Goal: Task Accomplishment & Management: Manage account settings

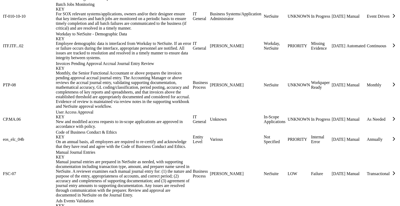
scroll to position [401, 0]
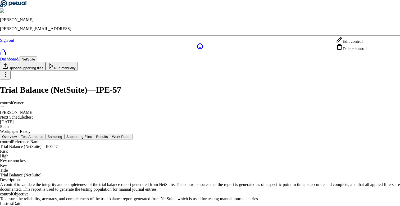
click at [370, 30] on html "Eliot Walker eliot@petual.ai Sign out Dashboard / NetSuite Upload supporting fi…" at bounding box center [200, 122] width 400 height 244
click at [359, 51] on div "Delete control" at bounding box center [351, 47] width 30 height 7
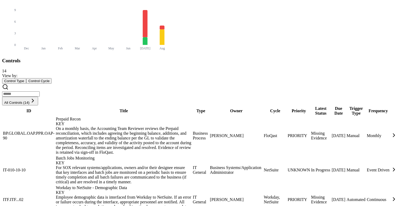
scroll to position [239, 0]
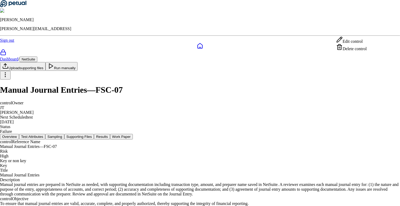
click at [369, 36] on html "Eliot Walker eliot@petual.ai Sign out Dashboard / NetSuite Upload supporting fi…" at bounding box center [200, 124] width 400 height 249
click at [360, 51] on div "Delete control" at bounding box center [351, 47] width 30 height 7
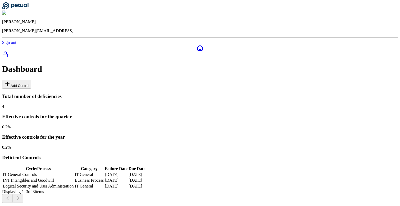
click at [31, 80] on button "Add Control" at bounding box center [16, 84] width 29 height 9
type input "**********"
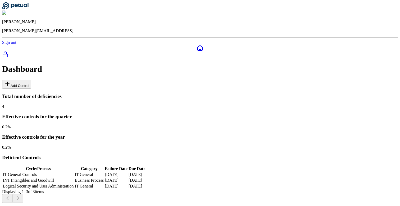
click at [31, 80] on button "Add Control" at bounding box center [16, 84] width 29 height 9
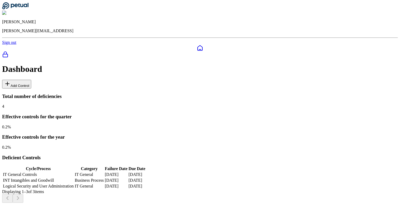
type input "**********"
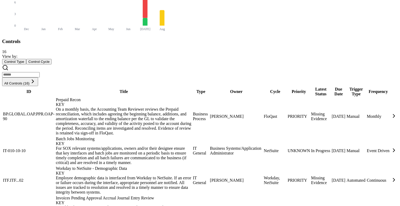
scroll to position [252, 0]
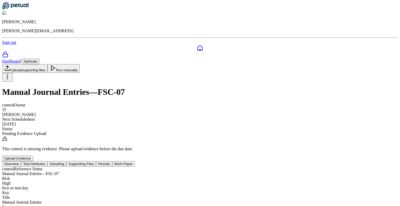
click at [48, 161] on button "Test Attributes" at bounding box center [34, 164] width 26 height 6
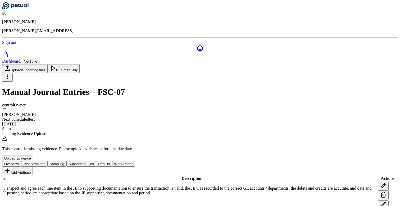
click at [96, 161] on button "Supporting Files" at bounding box center [81, 164] width 30 height 6
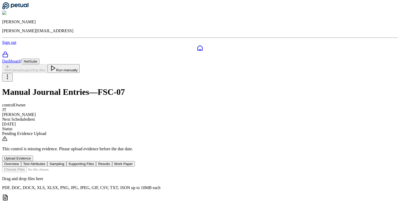
scroll to position [38, 0]
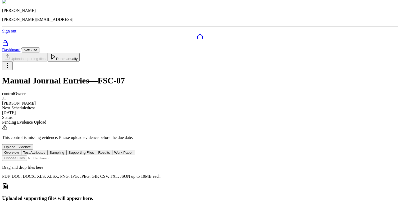
click at [62, 156] on input "file" at bounding box center [32, 159] width 60 height 6
type input "**********"
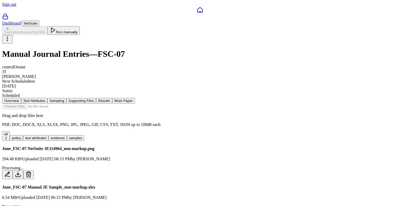
scroll to position [0, 0]
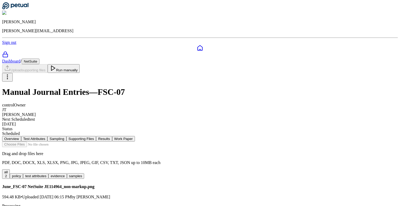
click at [80, 64] on button "Run manually" at bounding box center [64, 68] width 32 height 9
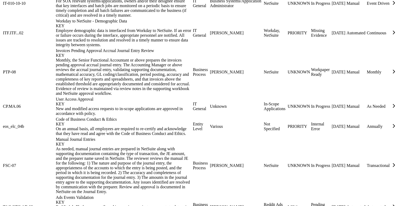
scroll to position [428, 0]
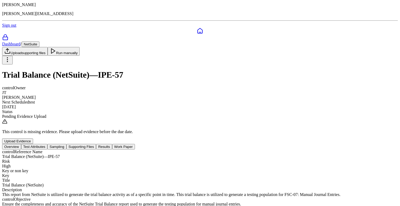
click at [96, 144] on button "Supporting Files" at bounding box center [81, 147] width 30 height 6
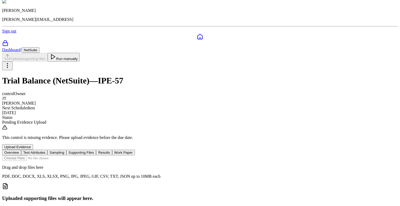
scroll to position [38, 0]
click at [62, 156] on input "file" at bounding box center [32, 159] width 60 height 6
type input "**********"
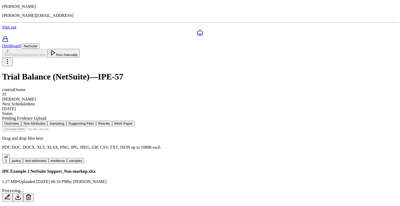
scroll to position [12, 0]
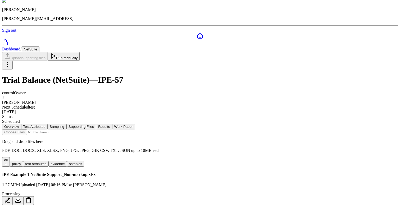
click at [80, 52] on button "Run manually" at bounding box center [64, 56] width 32 height 9
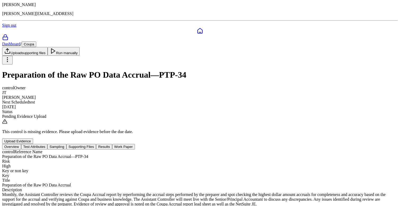
click at [66, 144] on button "Sampling" at bounding box center [56, 147] width 19 height 6
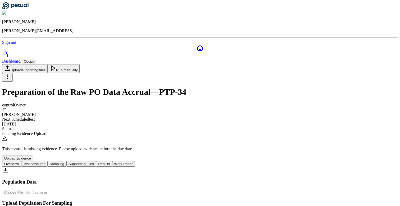
click at [96, 161] on button "Supporting Files" at bounding box center [81, 164] width 30 height 6
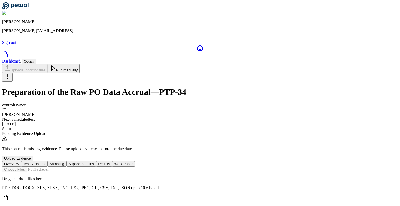
scroll to position [38, 0]
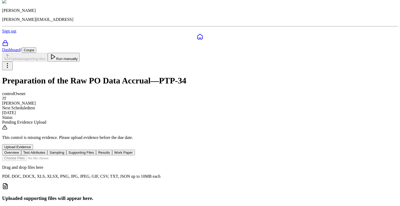
click at [62, 156] on input "file" at bounding box center [32, 159] width 60 height 6
type input "**********"
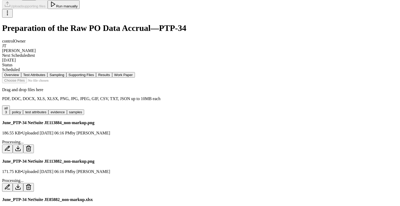
scroll to position [0, 0]
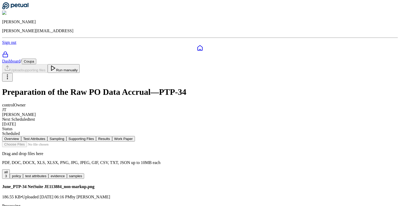
click at [80, 64] on button "Run manually" at bounding box center [64, 68] width 32 height 9
click at [21, 136] on button "Overview" at bounding box center [11, 139] width 19 height 6
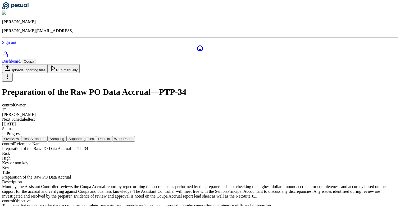
click at [21, 136] on button "Overview" at bounding box center [11, 139] width 19 height 6
click at [10, 45] on div at bounding box center [200, 48] width 396 height 6
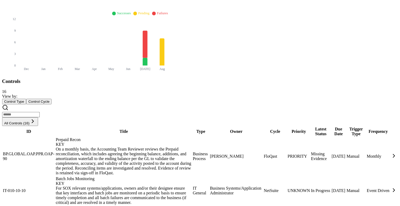
scroll to position [227, 4]
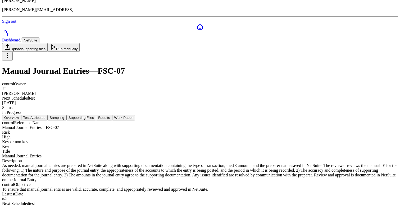
scroll to position [11, 0]
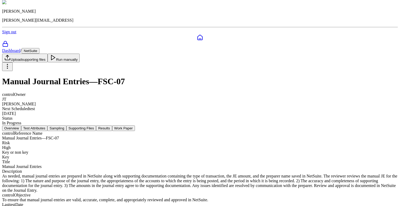
click at [48, 126] on button "Test Attributes" at bounding box center [34, 129] width 26 height 6
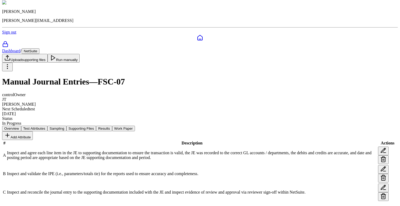
click at [21, 126] on button "Overview" at bounding box center [11, 129] width 19 height 6
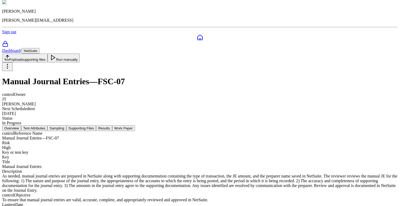
click at [20, 48] on link "Dashboard" at bounding box center [11, 50] width 18 height 4
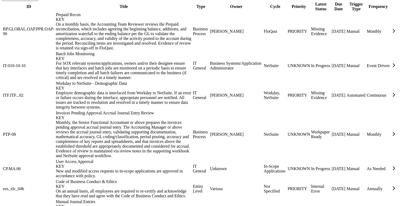
scroll to position [338, 0]
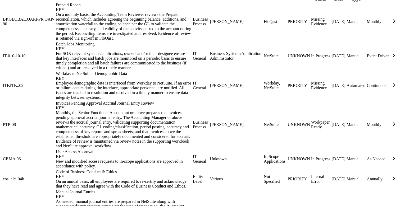
scroll to position [349, 0]
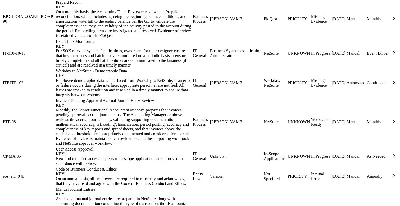
scroll to position [428, 0]
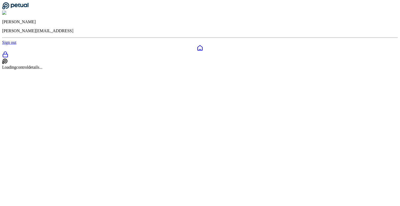
scroll to position [17, 0]
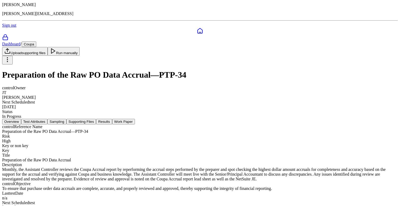
click at [48, 119] on button "Test Attributes" at bounding box center [34, 122] width 26 height 6
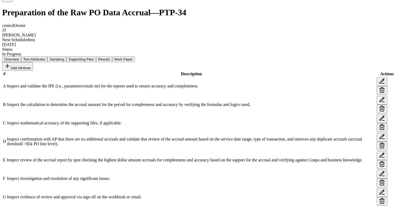
scroll to position [79, 0]
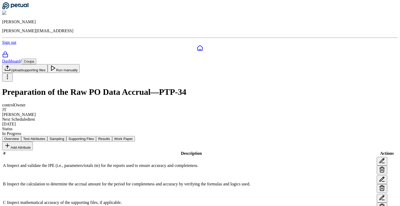
click at [36, 59] on button "Coupa" at bounding box center [29, 62] width 15 height 6
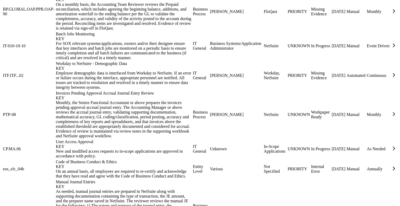
scroll to position [346, 0]
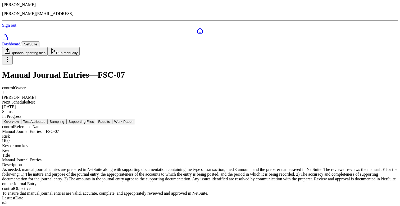
click at [48, 119] on button "Test Attributes" at bounding box center [34, 122] width 26 height 6
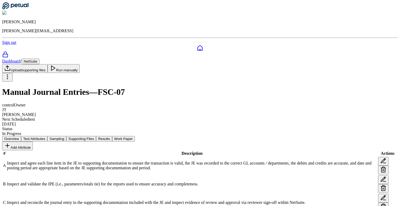
click at [371, 32] on html "Eliot Walker eliot@petual.ai Sign out Dashboard / NetSuite Upload supporting fi…" at bounding box center [200, 108] width 400 height 217
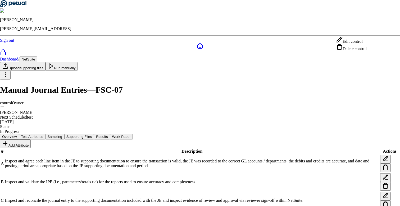
click at [358, 51] on div "Delete control" at bounding box center [351, 47] width 30 height 7
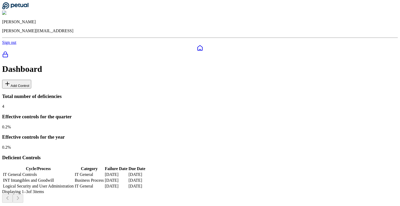
click at [31, 80] on button "Add Control" at bounding box center [16, 84] width 29 height 9
type input "**********"
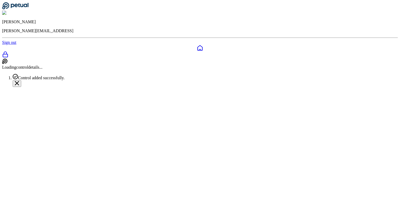
scroll to position [17, 0]
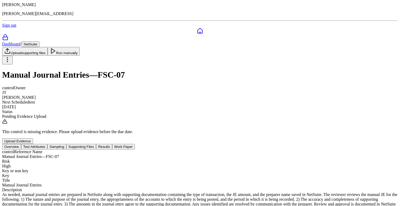
click at [48, 144] on button "Test Attributes" at bounding box center [34, 147] width 26 height 6
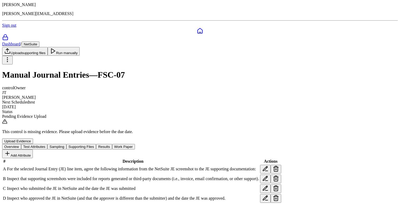
scroll to position [54, 0]
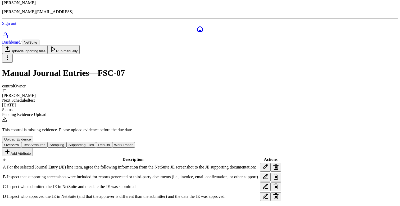
click at [268, 164] on icon at bounding box center [265, 167] width 6 height 6
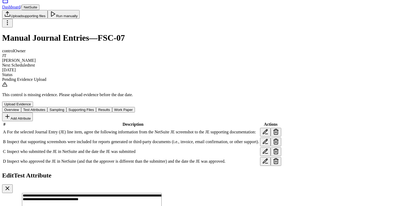
click at [162, 193] on textarea "**********" at bounding box center [92, 206] width 140 height 26
paste textarea "**********"
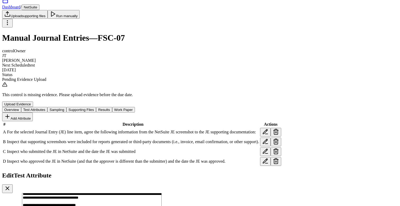
scroll to position [35, 0]
type textarea "**********"
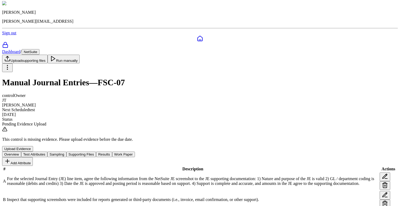
scroll to position [0, 0]
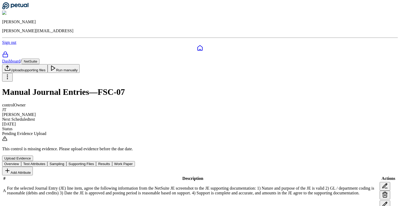
click at [80, 64] on button "Run manually" at bounding box center [64, 68] width 32 height 9
click at [66, 161] on button "Sampling" at bounding box center [56, 164] width 19 height 6
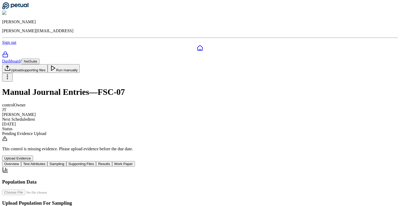
click at [96, 161] on button "Supporting Files" at bounding box center [81, 164] width 30 height 6
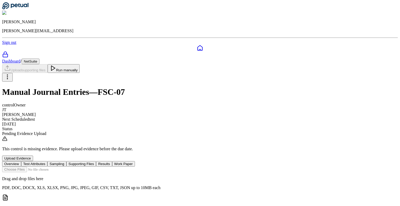
scroll to position [38, 0]
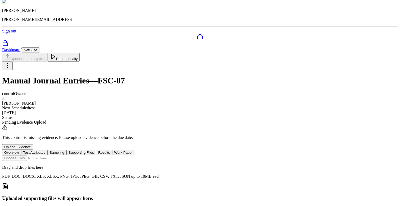
click at [62, 156] on input "file" at bounding box center [32, 159] width 60 height 6
type input "**********"
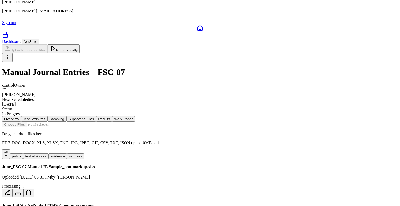
scroll to position [0, 0]
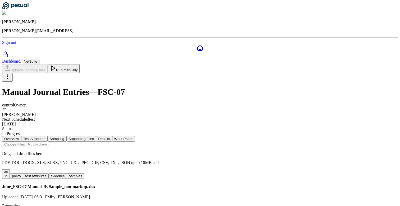
click at [20, 59] on link "Dashboard" at bounding box center [11, 61] width 18 height 4
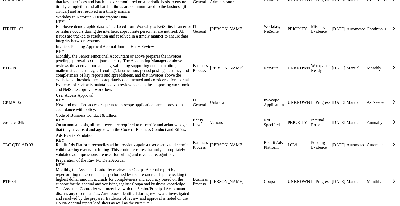
scroll to position [428, 0]
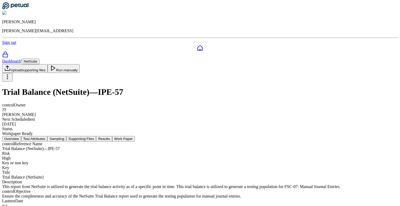
click at [48, 136] on button "Test Attributes" at bounding box center [34, 139] width 26 height 6
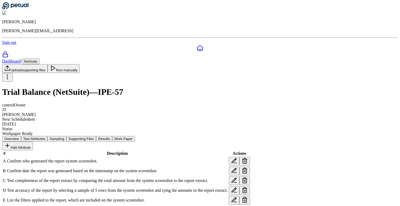
click at [135, 136] on button "Work Paper" at bounding box center [123, 139] width 23 height 6
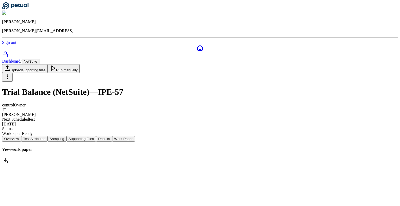
click at [303, 147] on link "View work paper" at bounding box center [200, 156] width 396 height 18
